Goal: Transaction & Acquisition: Purchase product/service

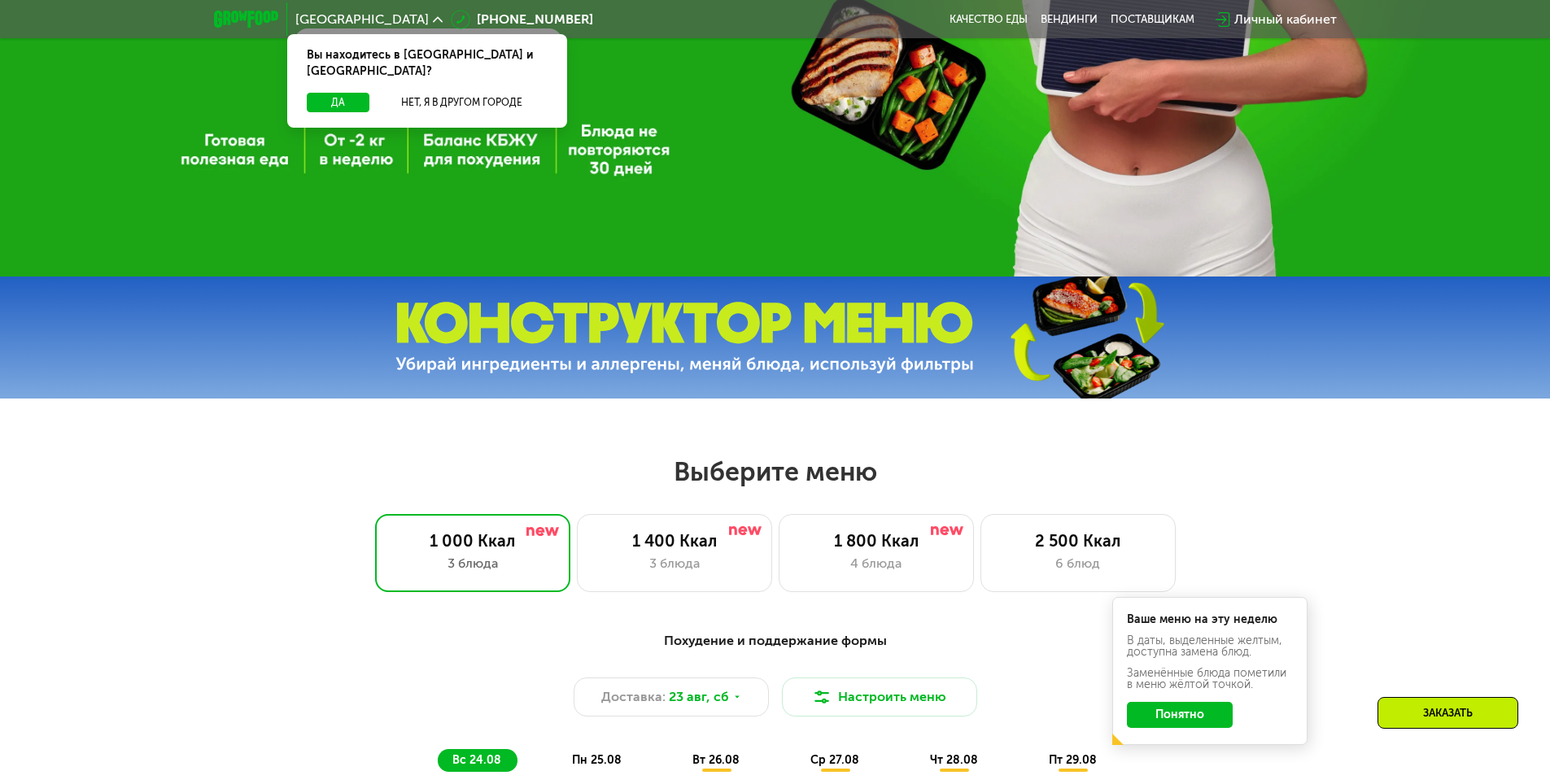
scroll to position [488, 0]
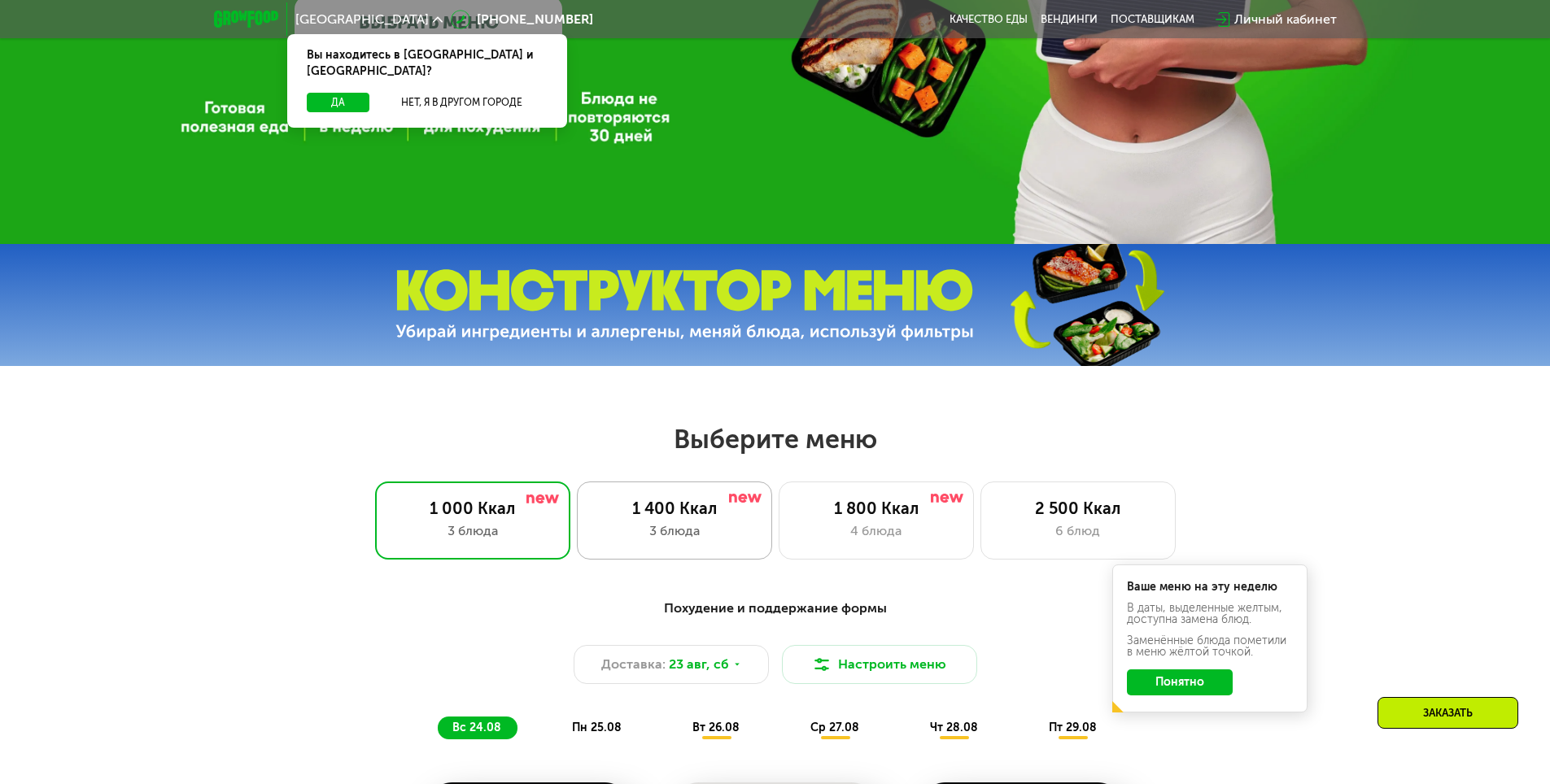
click at [778, 526] on div "1 400 Ккал 3 блюда" at bounding box center [876, 520] width 196 height 78
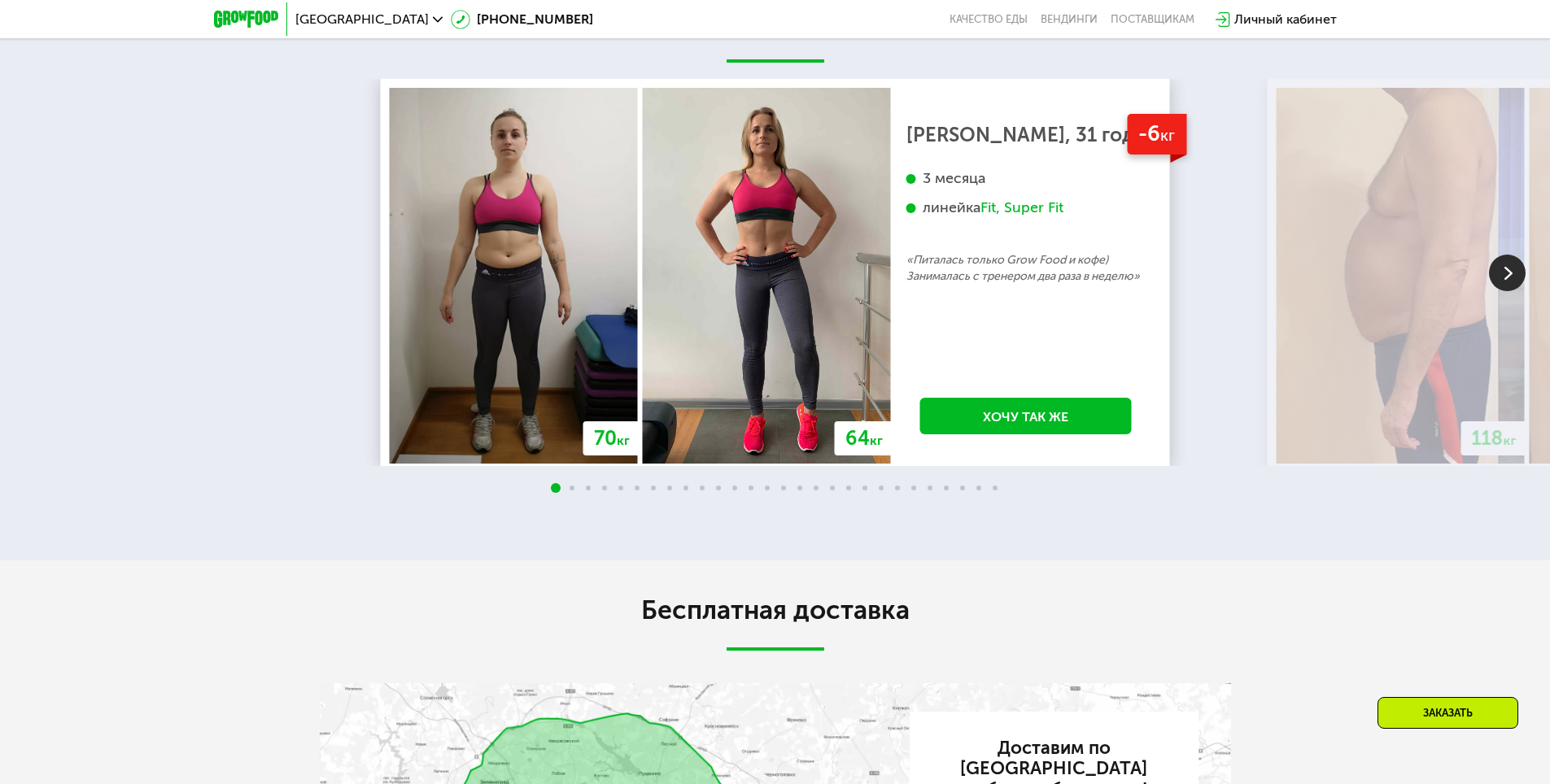
scroll to position [3008, 0]
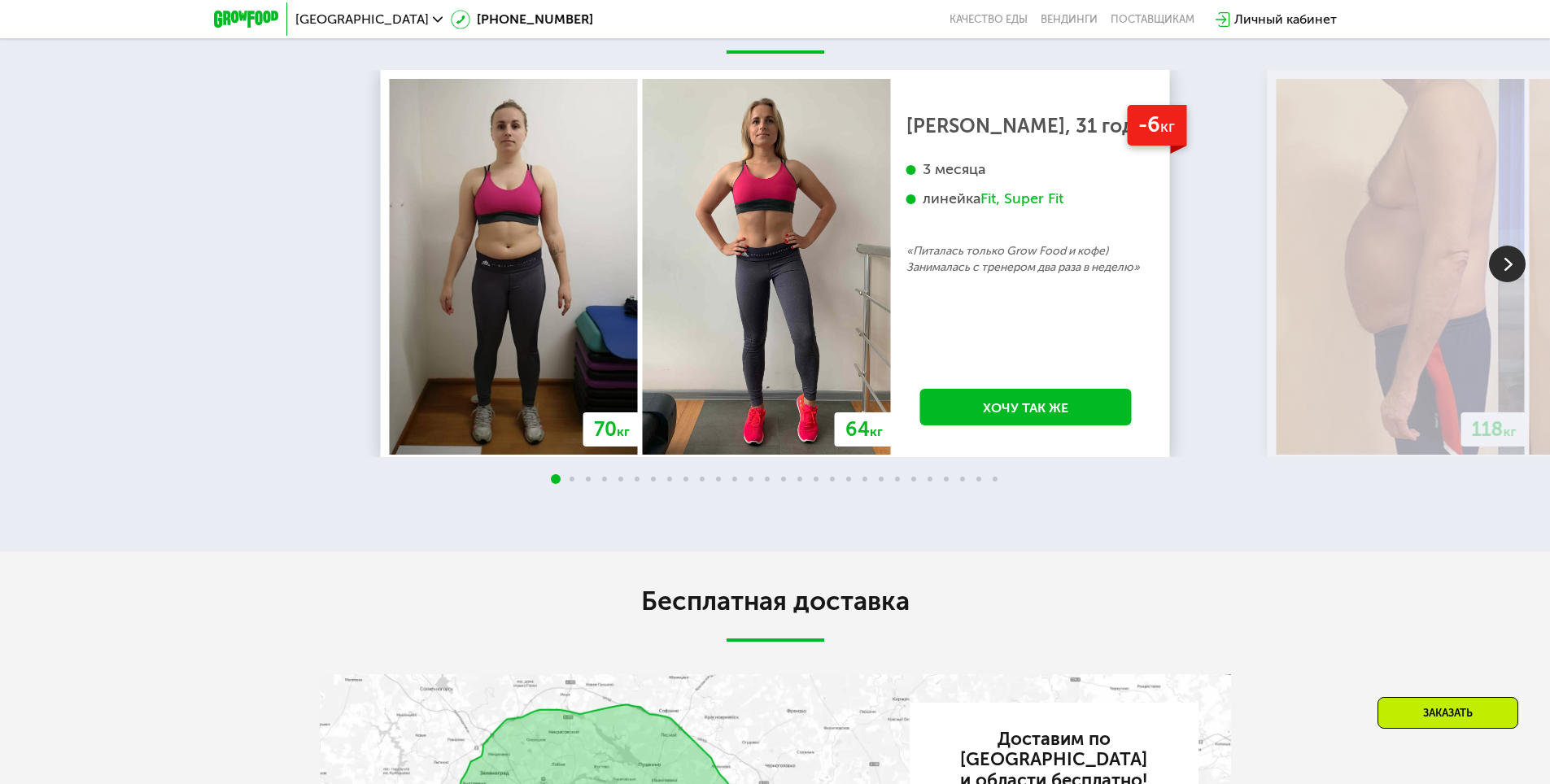
click at [1507, 282] on img at bounding box center [1506, 263] width 37 height 37
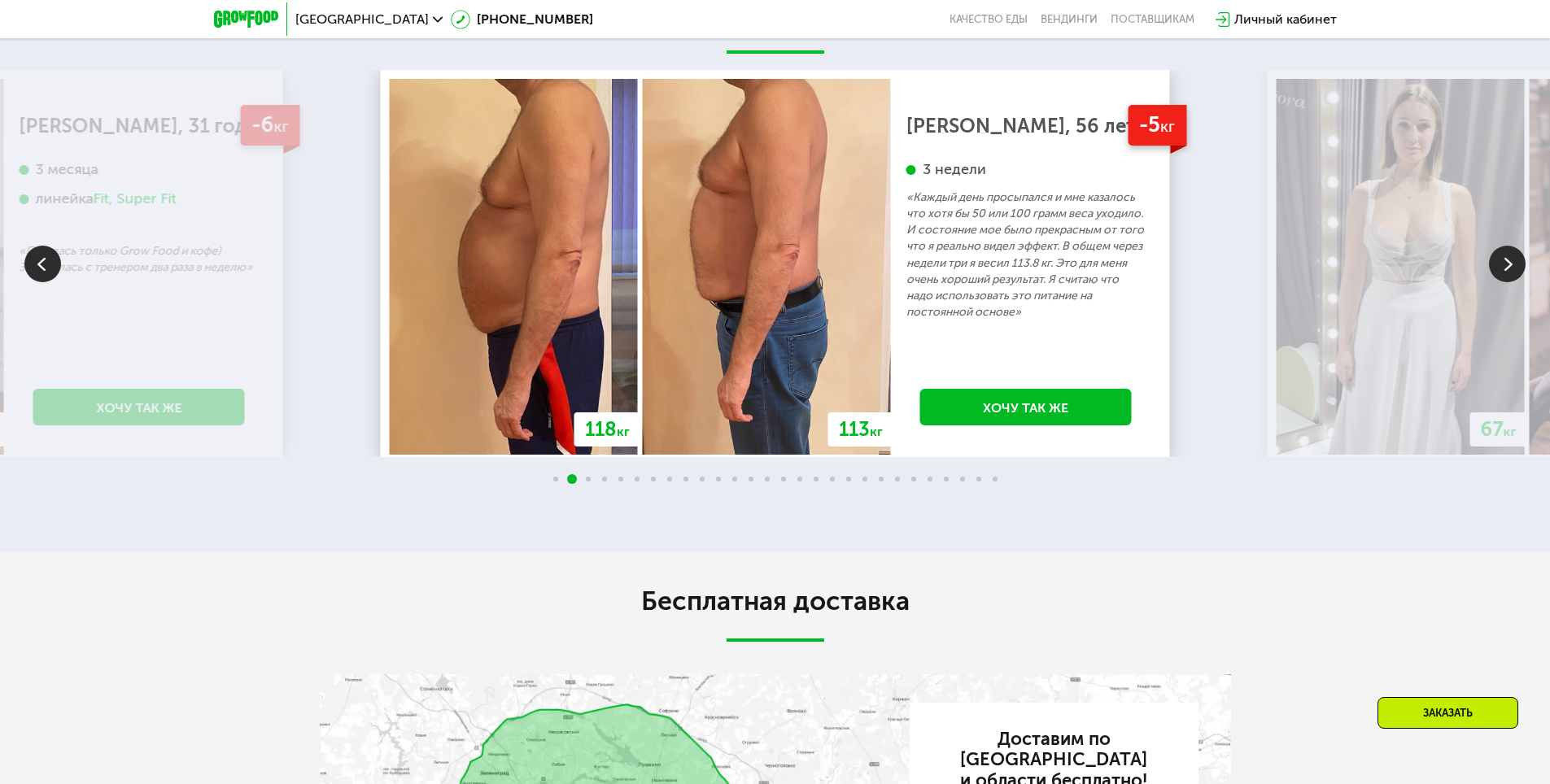
click at [1507, 282] on img at bounding box center [1506, 263] width 37 height 37
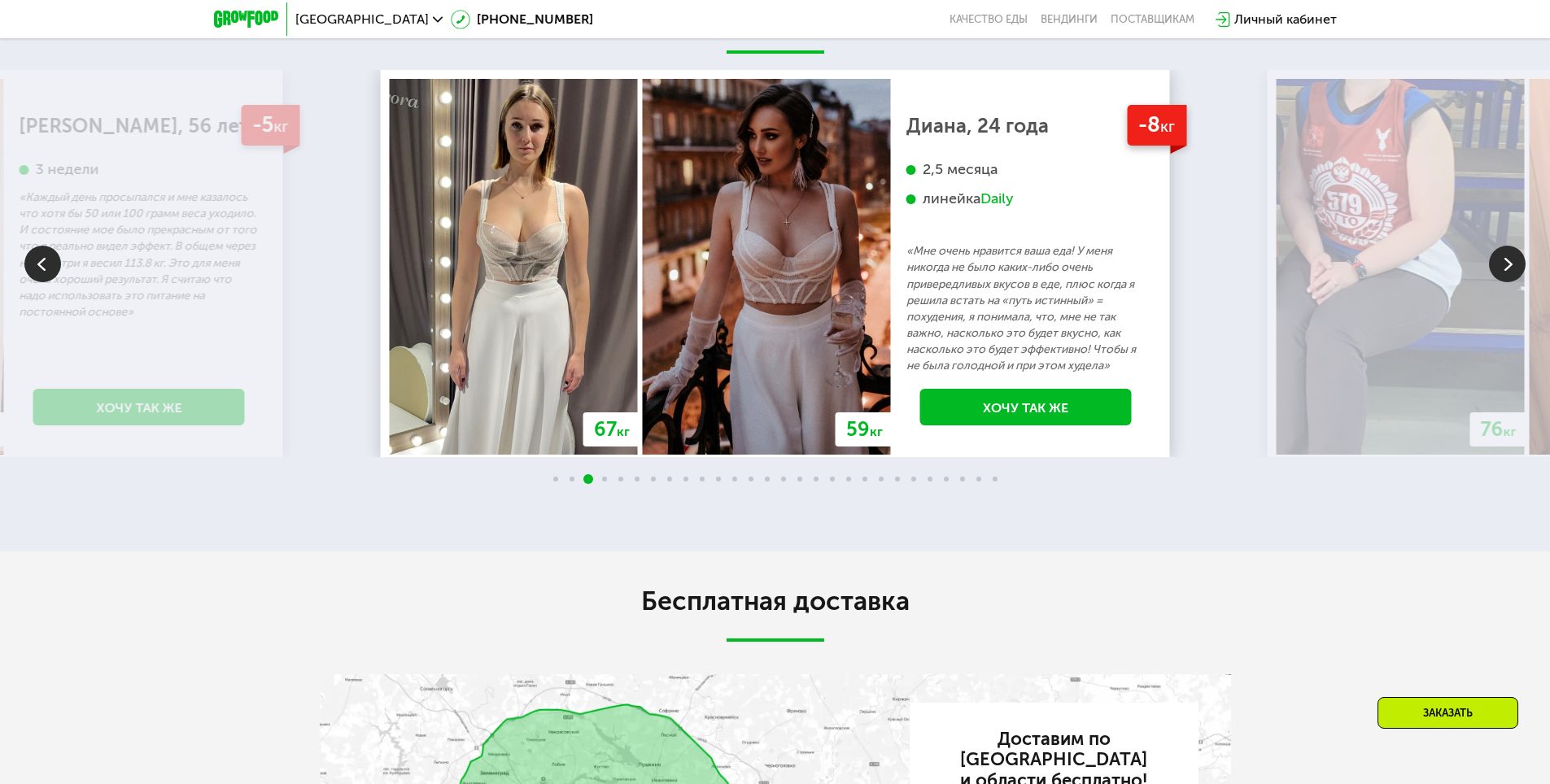
click at [1507, 282] on img at bounding box center [1506, 263] width 37 height 37
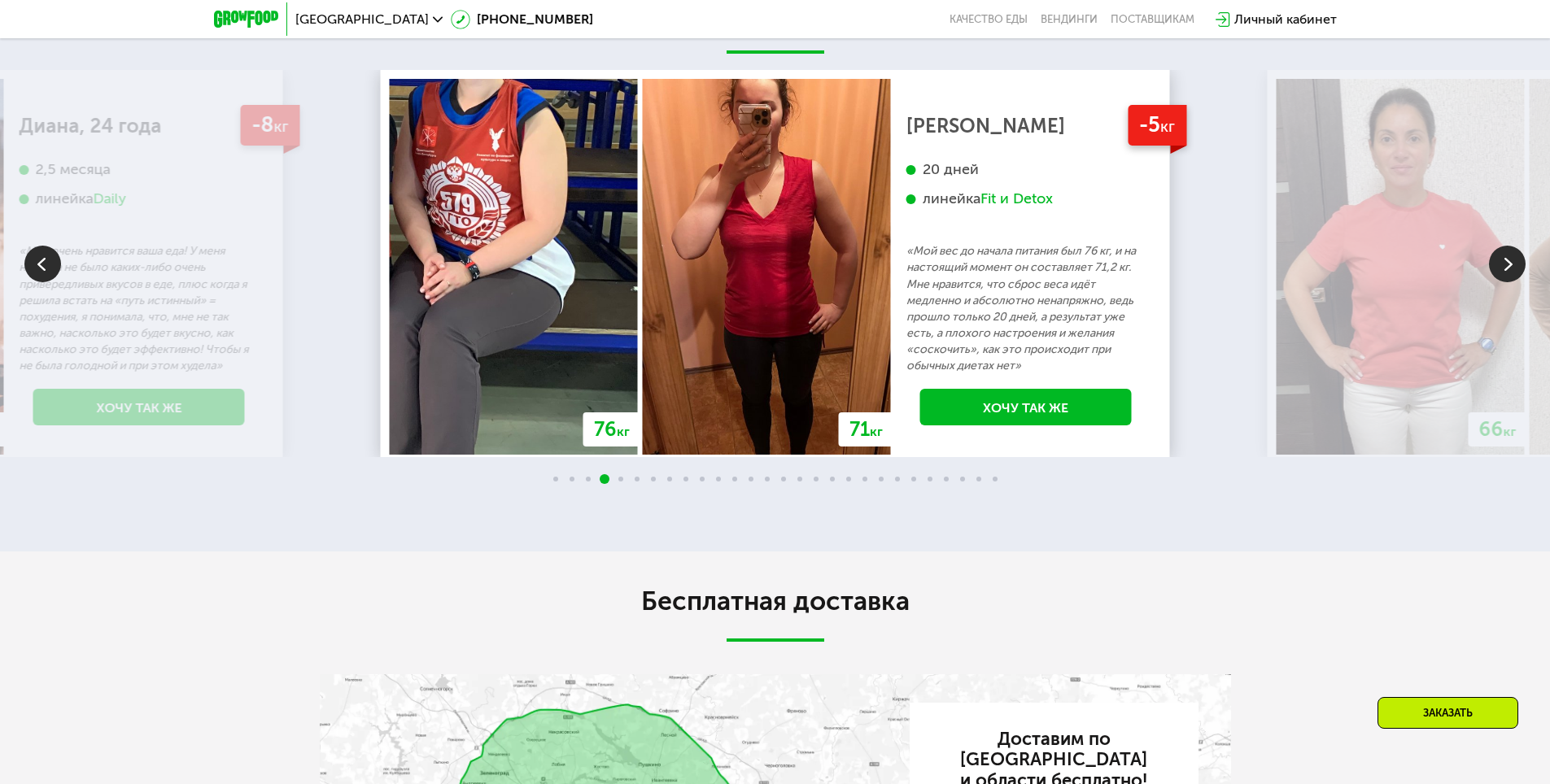
click at [1506, 282] on img at bounding box center [1506, 263] width 37 height 37
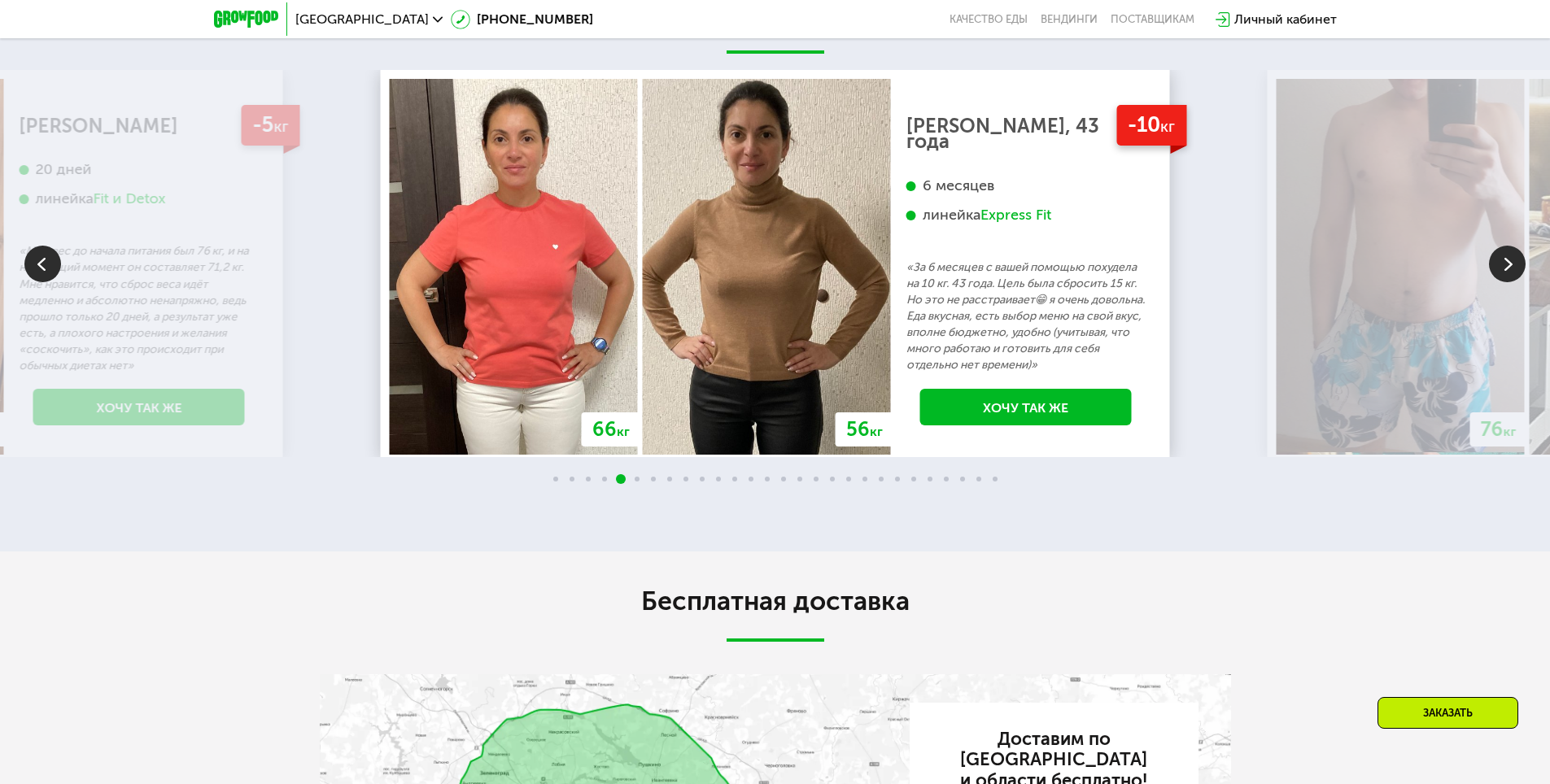
click at [1514, 282] on img at bounding box center [1506, 263] width 37 height 37
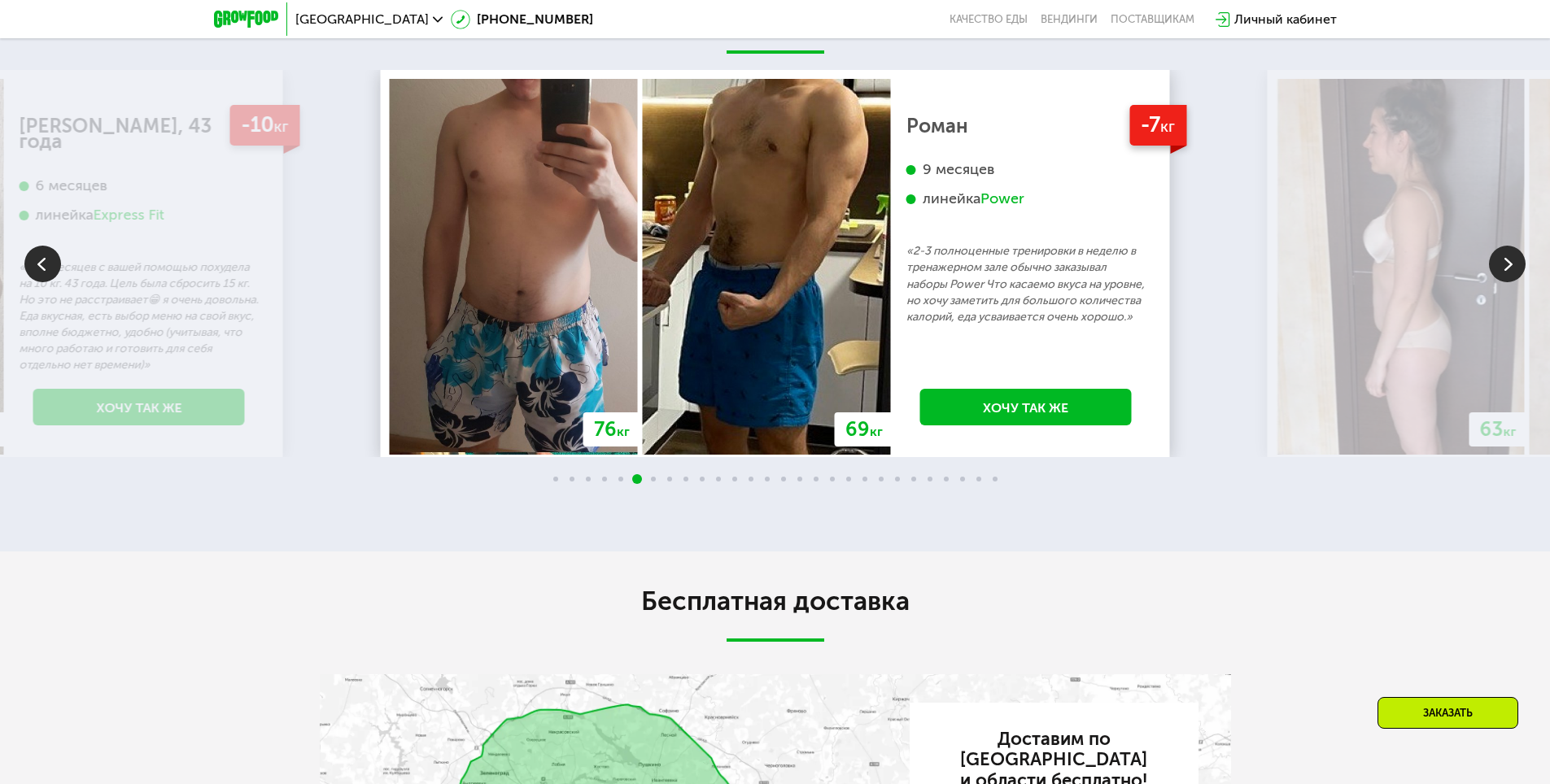
click at [1514, 282] on img at bounding box center [1506, 263] width 37 height 37
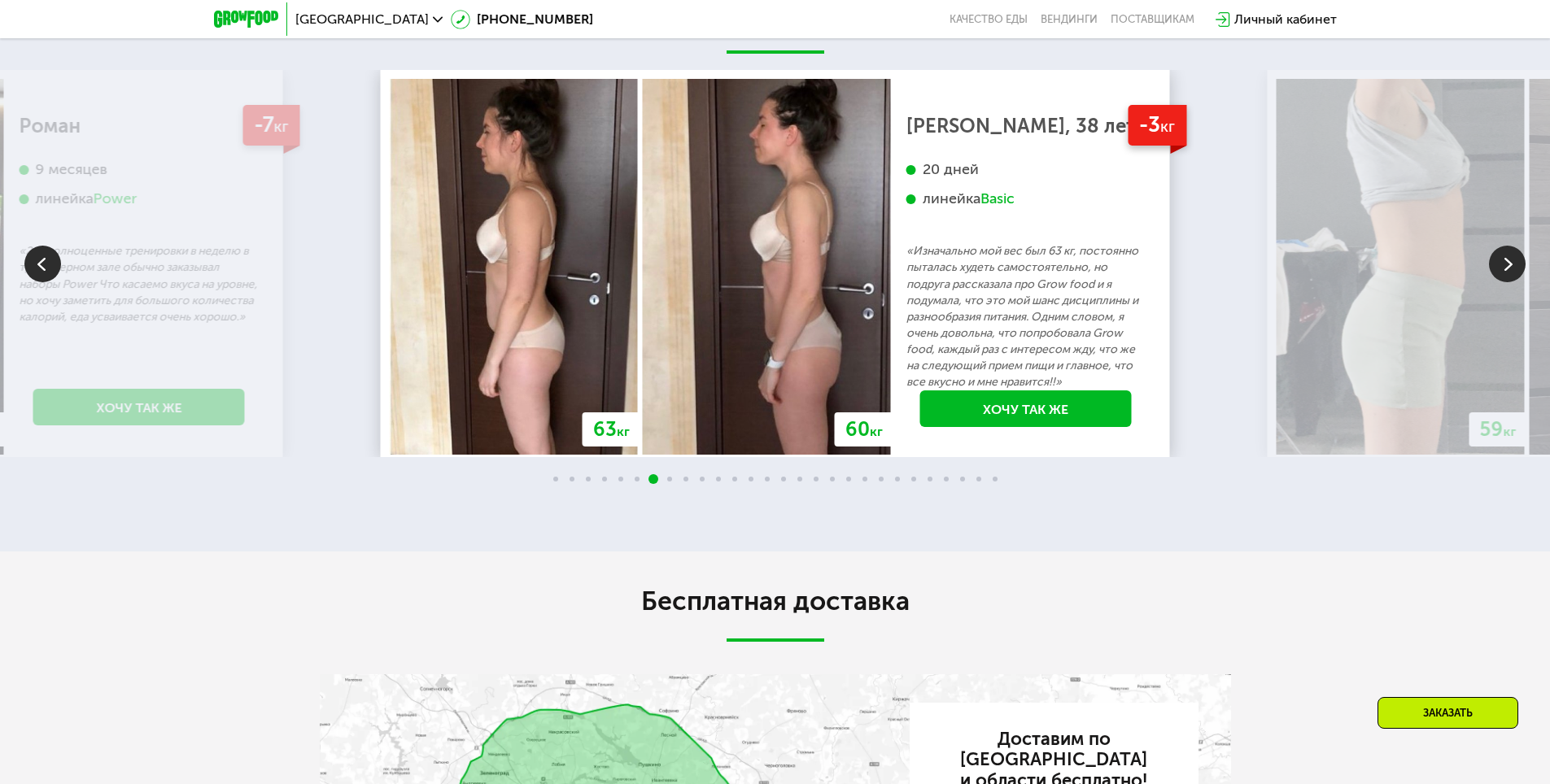
click at [1514, 282] on img at bounding box center [1506, 263] width 37 height 37
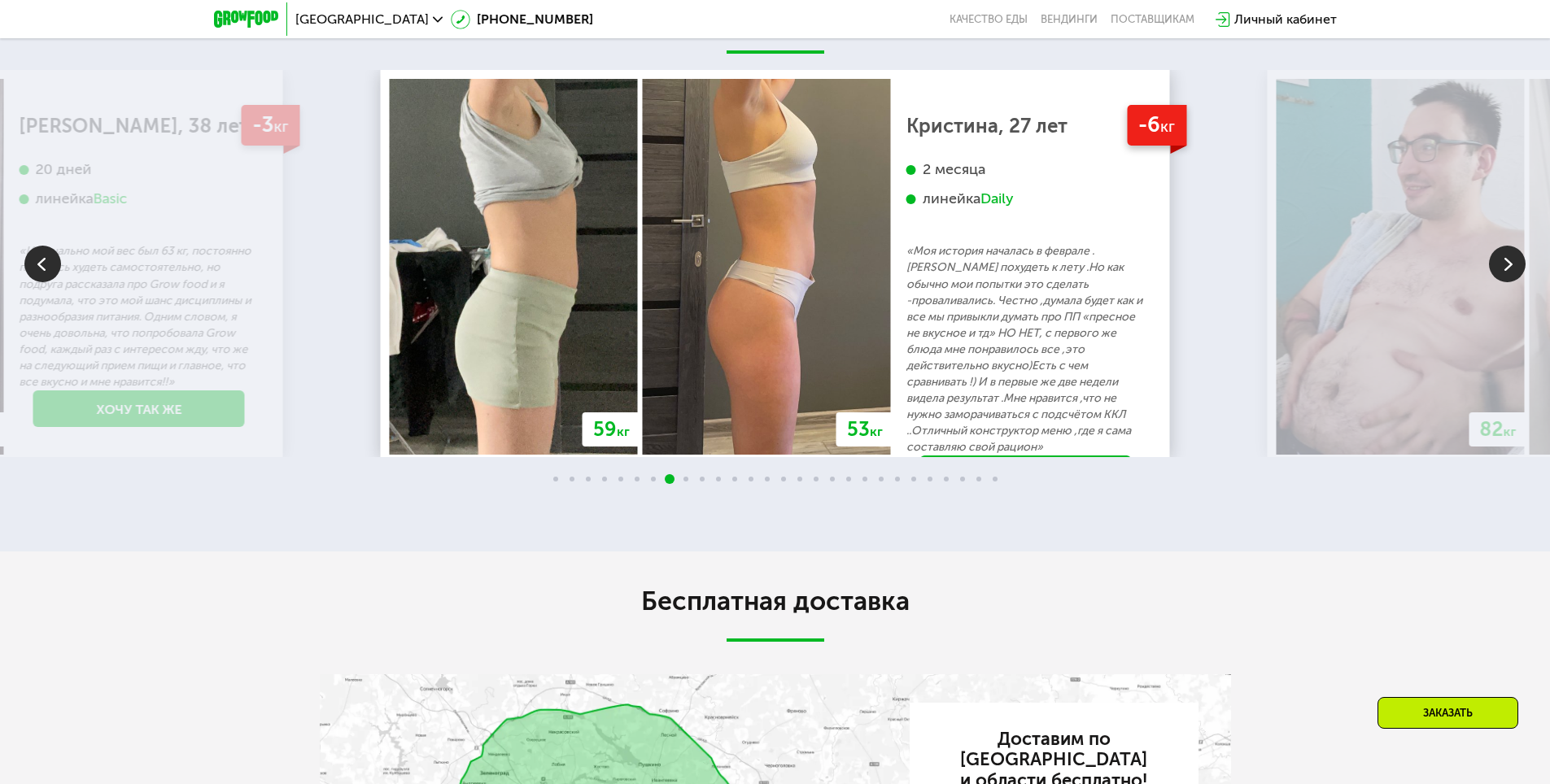
click at [40, 282] on img at bounding box center [42, 263] width 37 height 37
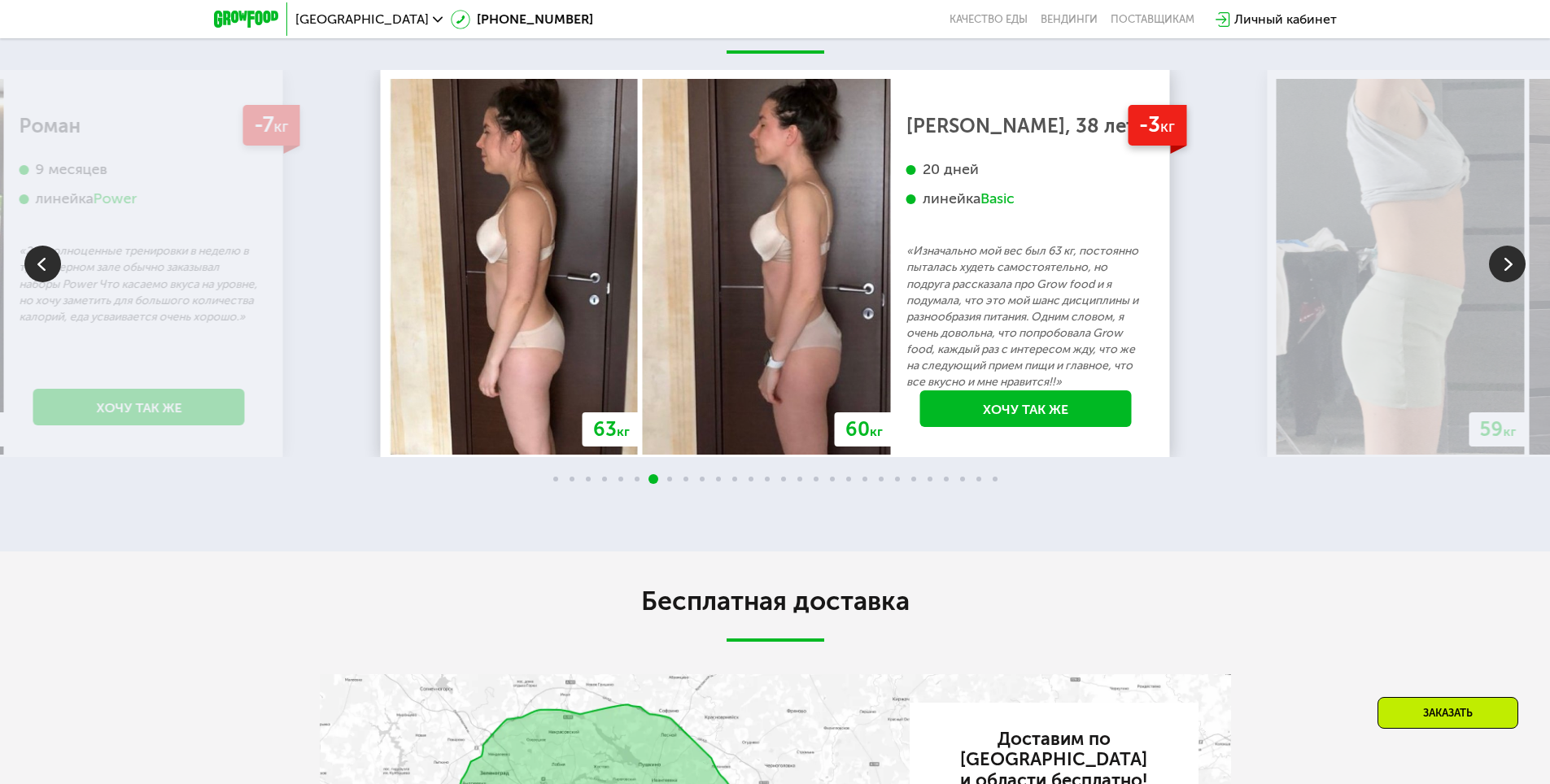
click at [1503, 282] on img at bounding box center [1506, 263] width 37 height 37
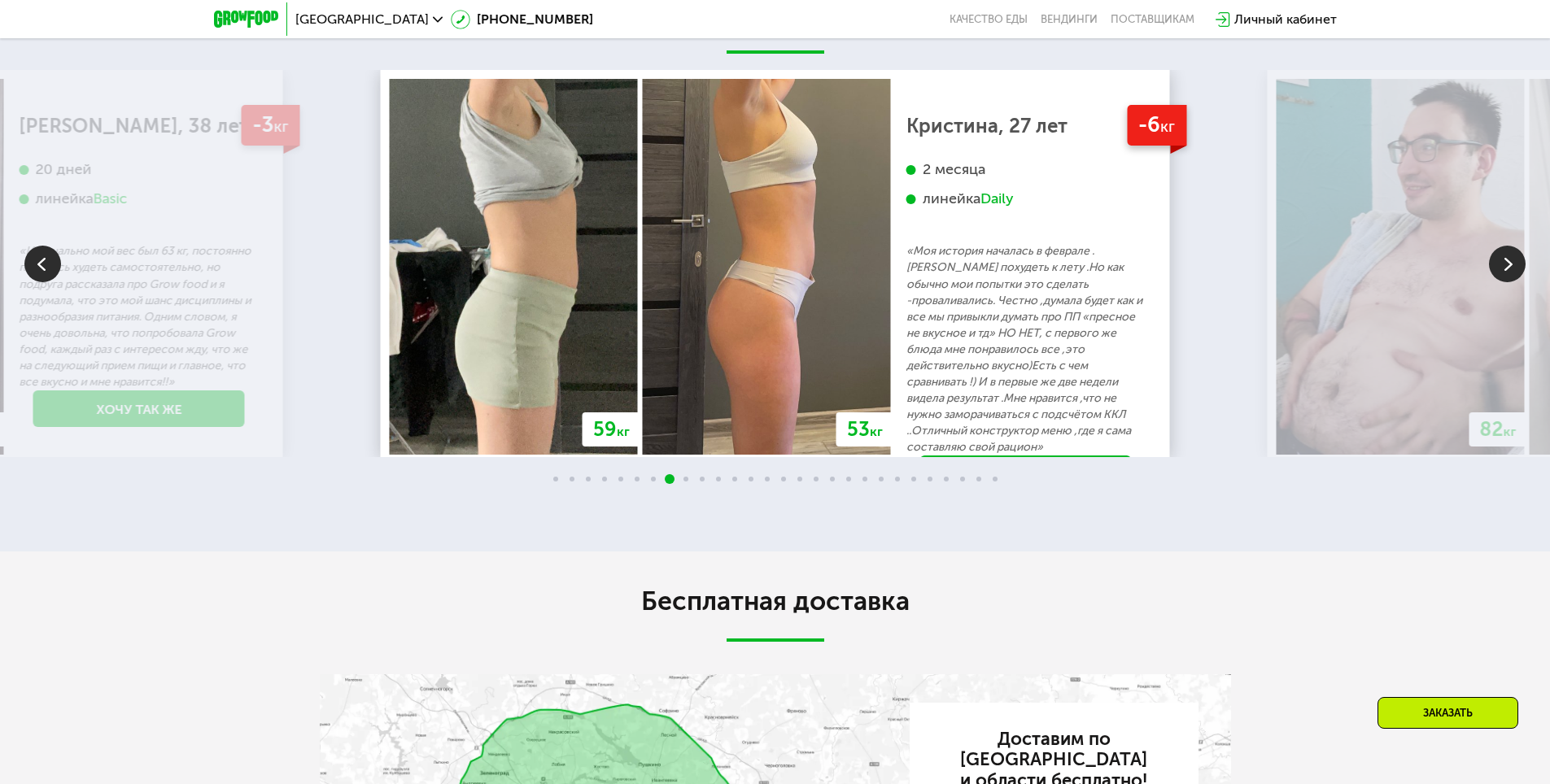
click at [1503, 282] on img at bounding box center [1506, 263] width 37 height 37
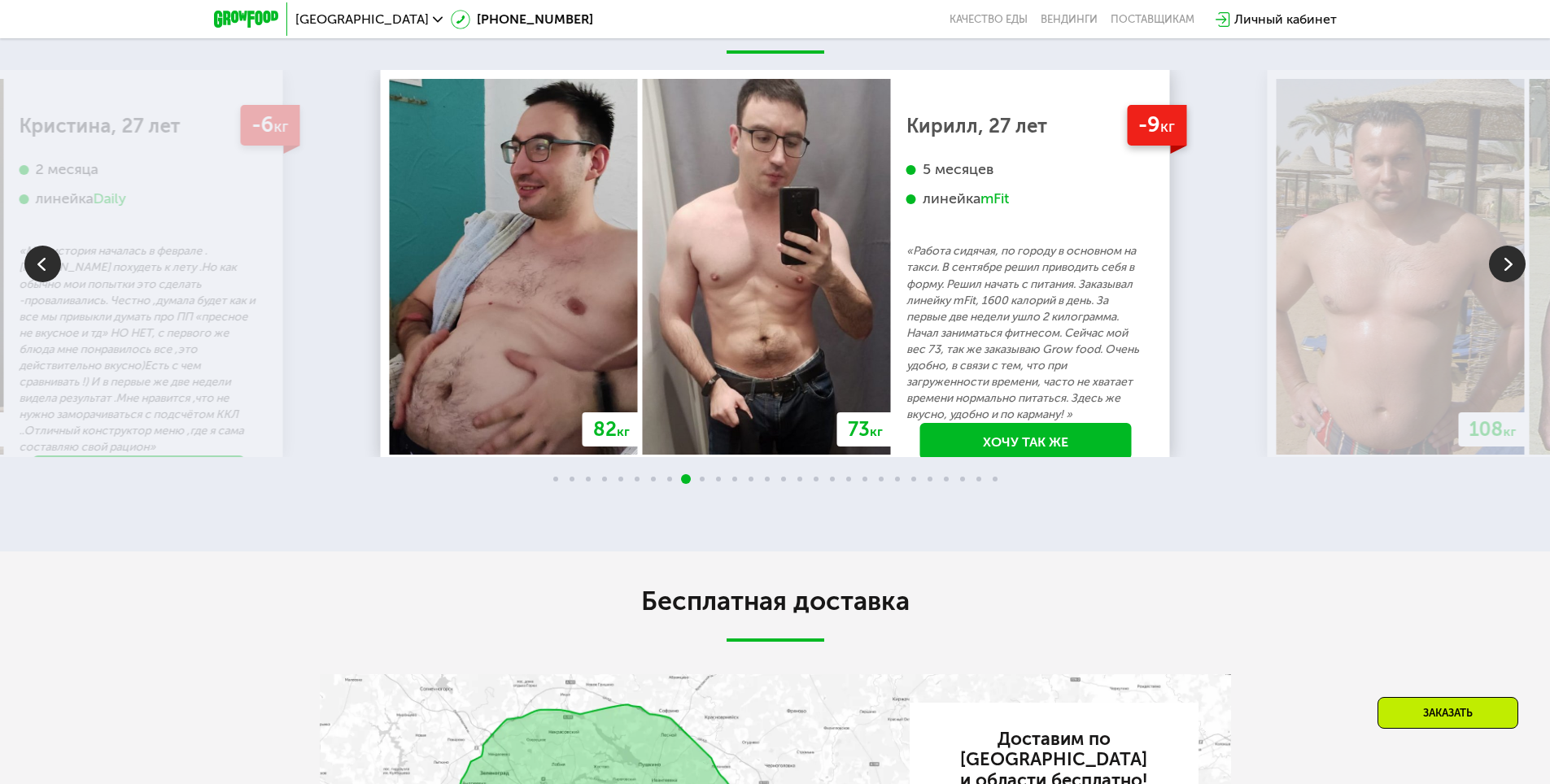
click at [1503, 282] on img at bounding box center [1506, 263] width 37 height 37
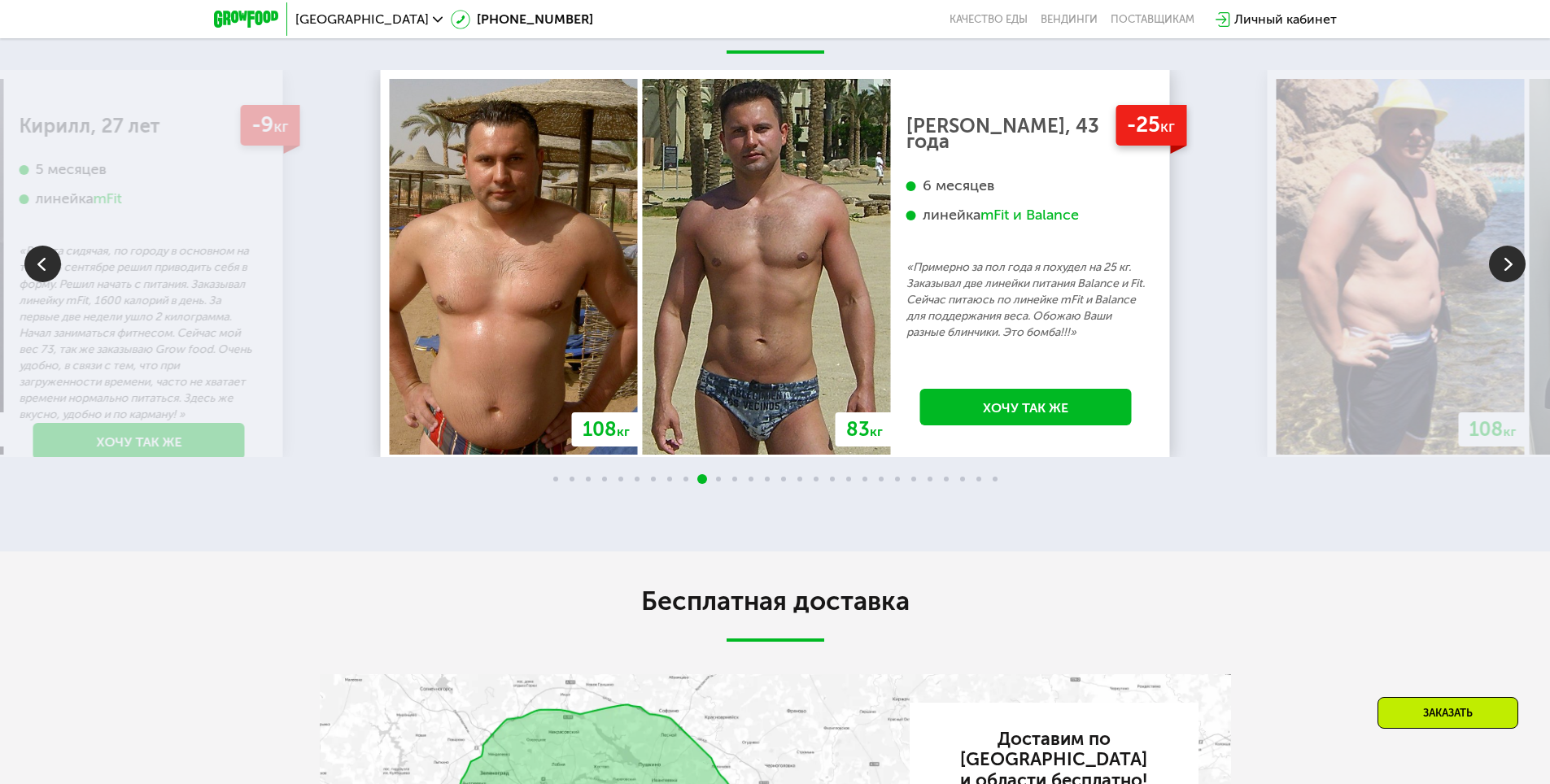
click at [1503, 282] on img at bounding box center [1506, 263] width 37 height 37
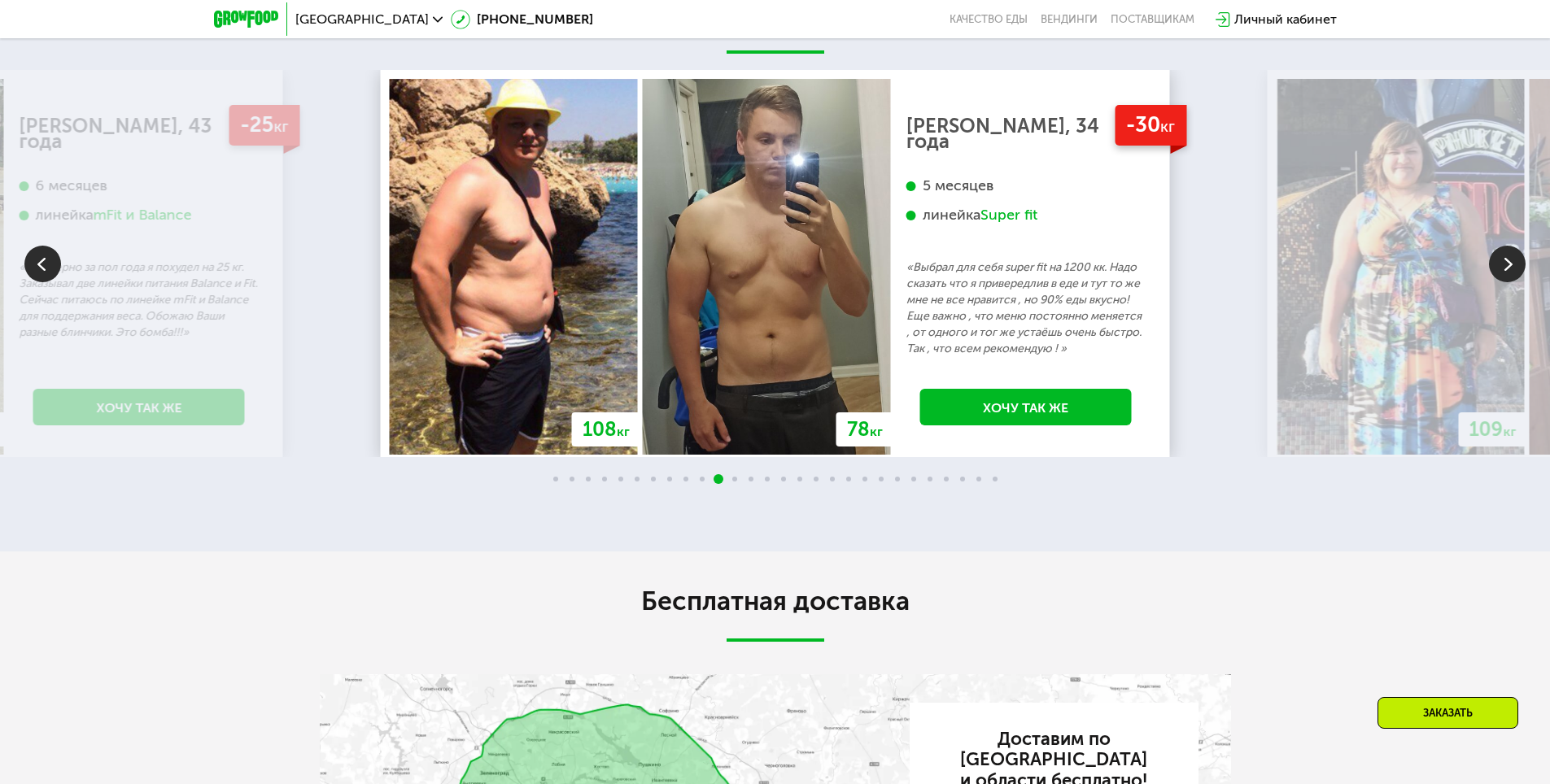
click at [1503, 282] on img at bounding box center [1506, 263] width 37 height 37
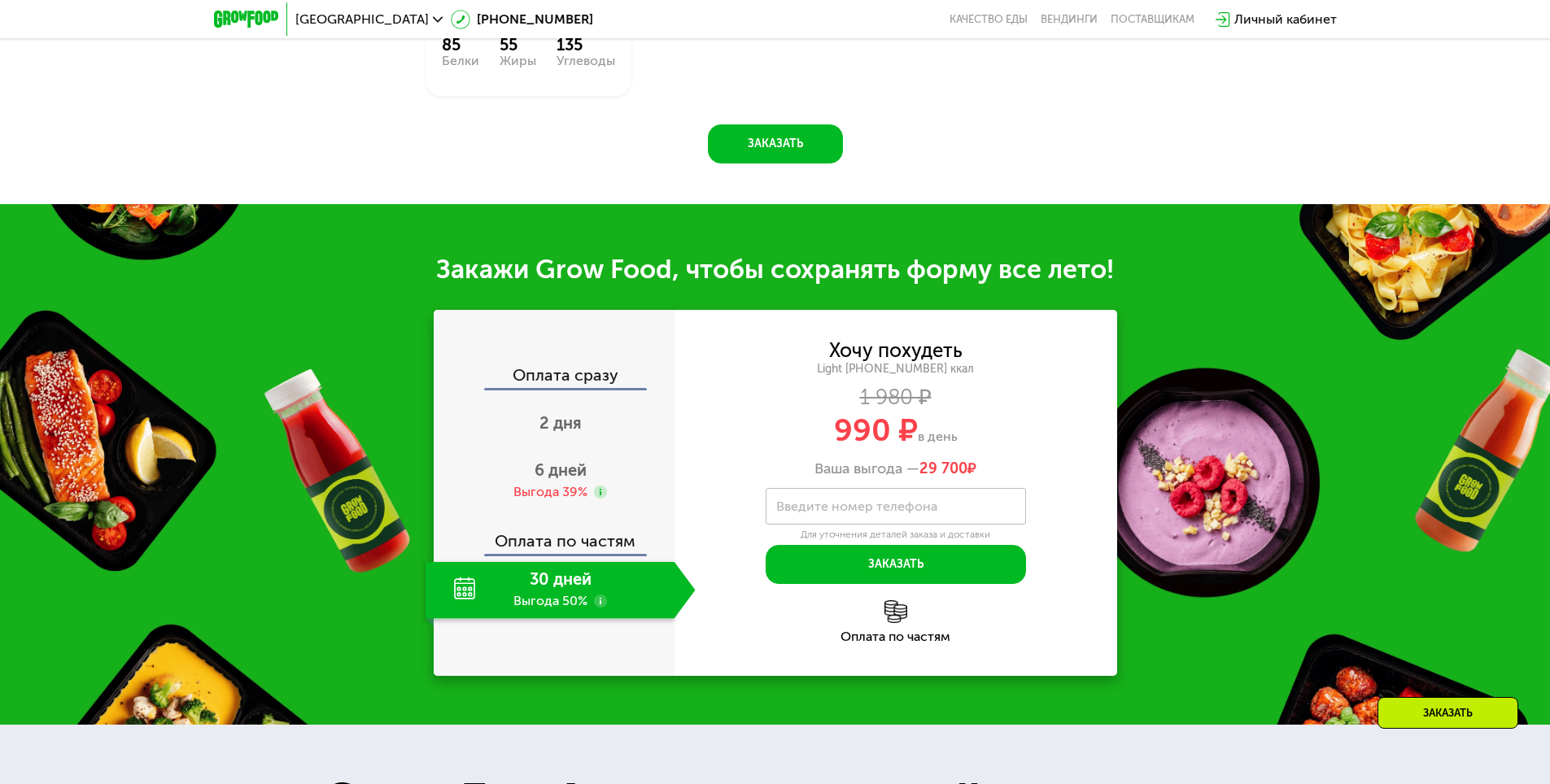
scroll to position [1138, 0]
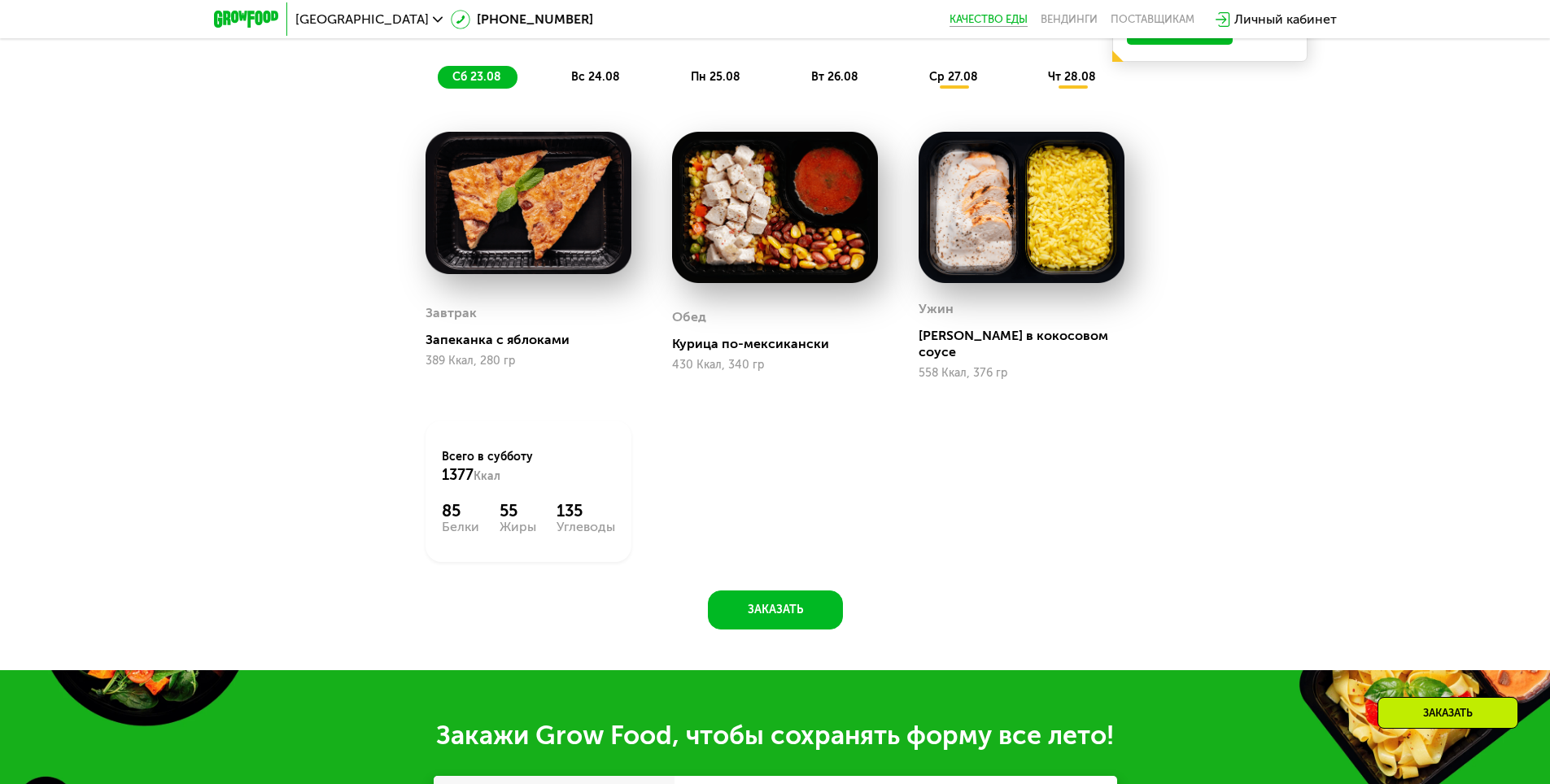
click at [981, 21] on link "Качество еды" at bounding box center [988, 19] width 78 height 13
